Goal: Information Seeking & Learning: Check status

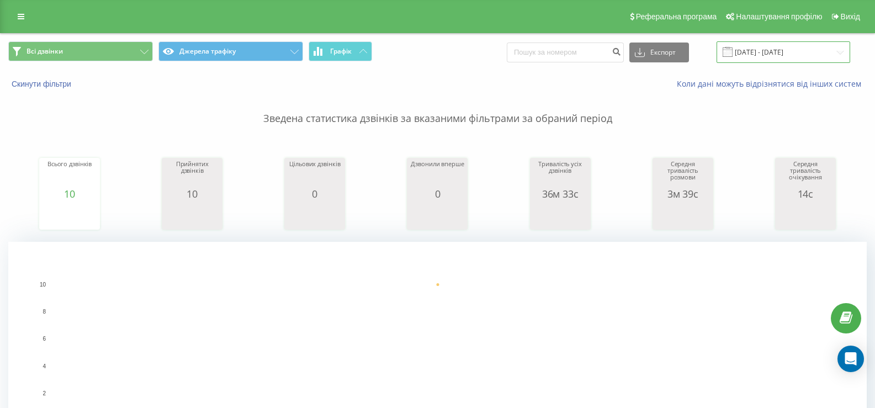
click at [795, 52] on input "18.09.2025 - 18.09.2025" at bounding box center [784, 52] width 134 height 22
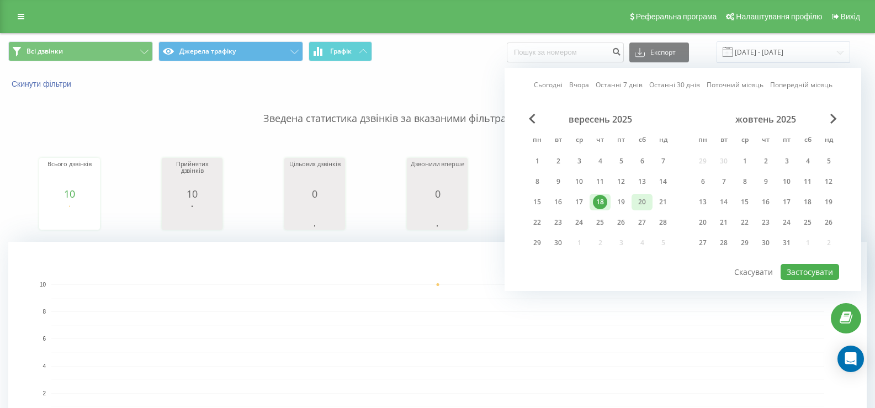
click at [645, 203] on div "20" at bounding box center [642, 202] width 14 height 14
click at [819, 268] on button "Застосувати" at bounding box center [810, 272] width 59 height 16
type input "[DATE] - [DATE]"
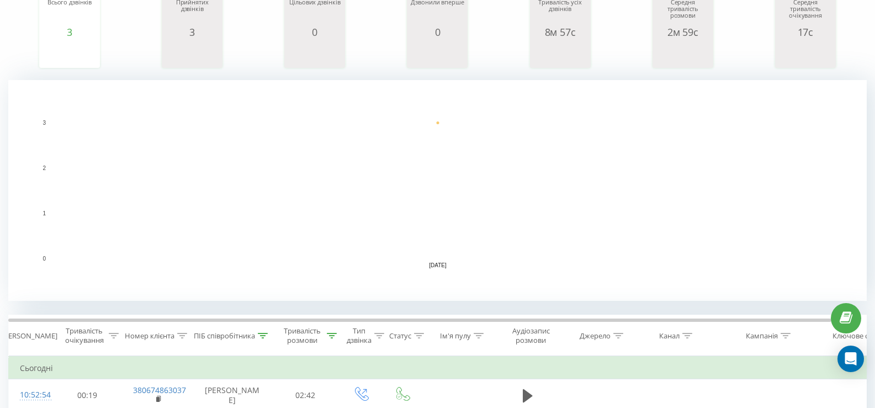
scroll to position [276, 0]
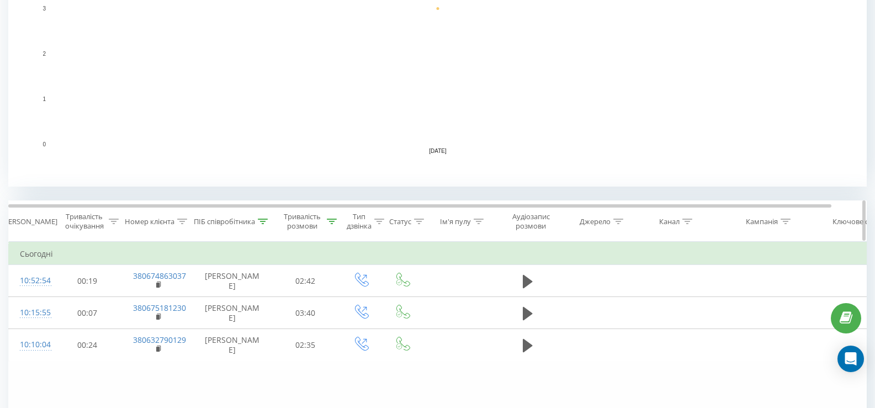
click at [335, 221] on icon at bounding box center [332, 222] width 10 height 6
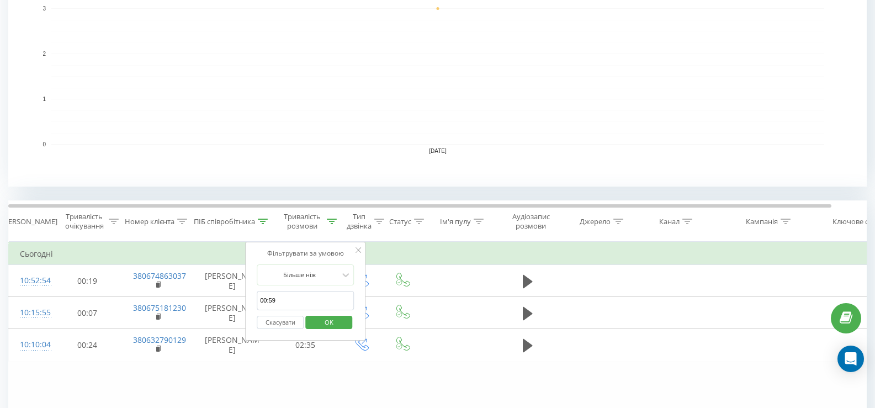
click at [276, 326] on button "Скасувати" at bounding box center [280, 323] width 47 height 14
